Goal: Task Accomplishment & Management: Manage account settings

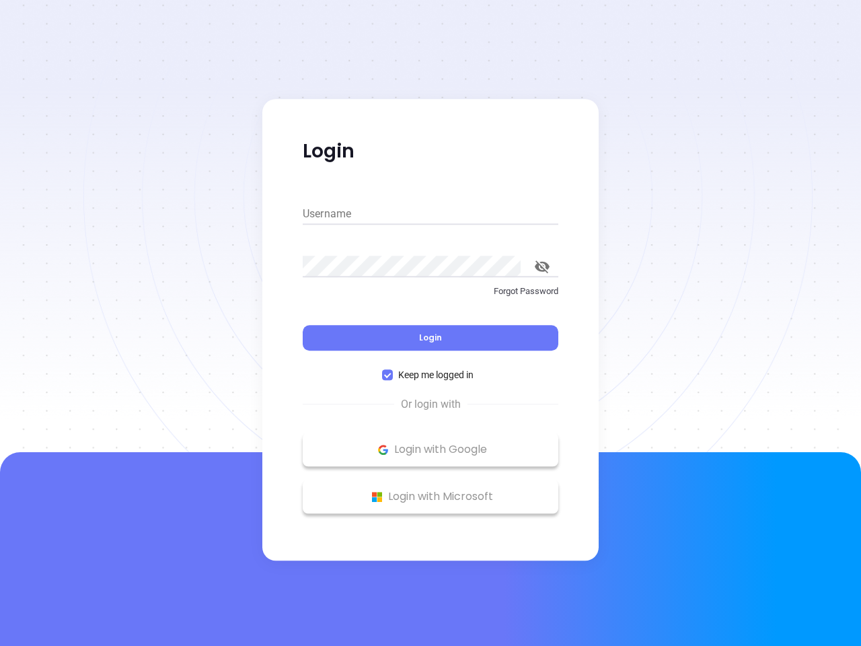
click at [431, 323] on div "Login" at bounding box center [431, 330] width 256 height 42
click at [431, 214] on input "Username" at bounding box center [431, 214] width 256 height 22
click at [542, 266] on icon "toggle password visibility" at bounding box center [542, 266] width 15 height 13
click at [431, 338] on span "Login" at bounding box center [430, 337] width 23 height 11
click at [431, 375] on span "Keep me logged in" at bounding box center [436, 374] width 86 height 15
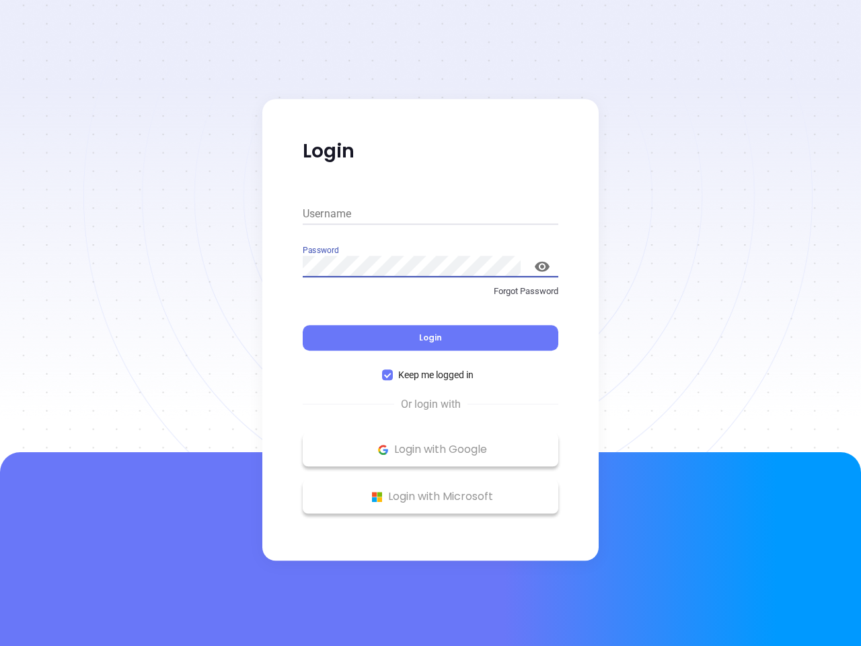
click at [393, 375] on input "Keep me logged in" at bounding box center [387, 374] width 11 height 11
checkbox input "false"
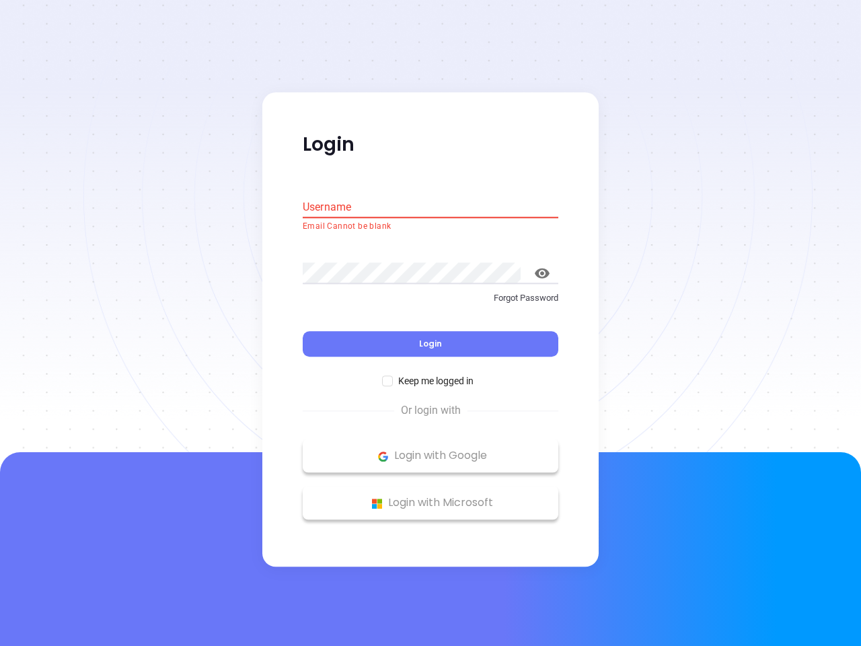
click at [431, 450] on p "Login with Google" at bounding box center [431, 456] width 242 height 20
click at [431, 497] on p "Login with Microsoft" at bounding box center [431, 503] width 242 height 20
